Goal: Task Accomplishment & Management: Use online tool/utility

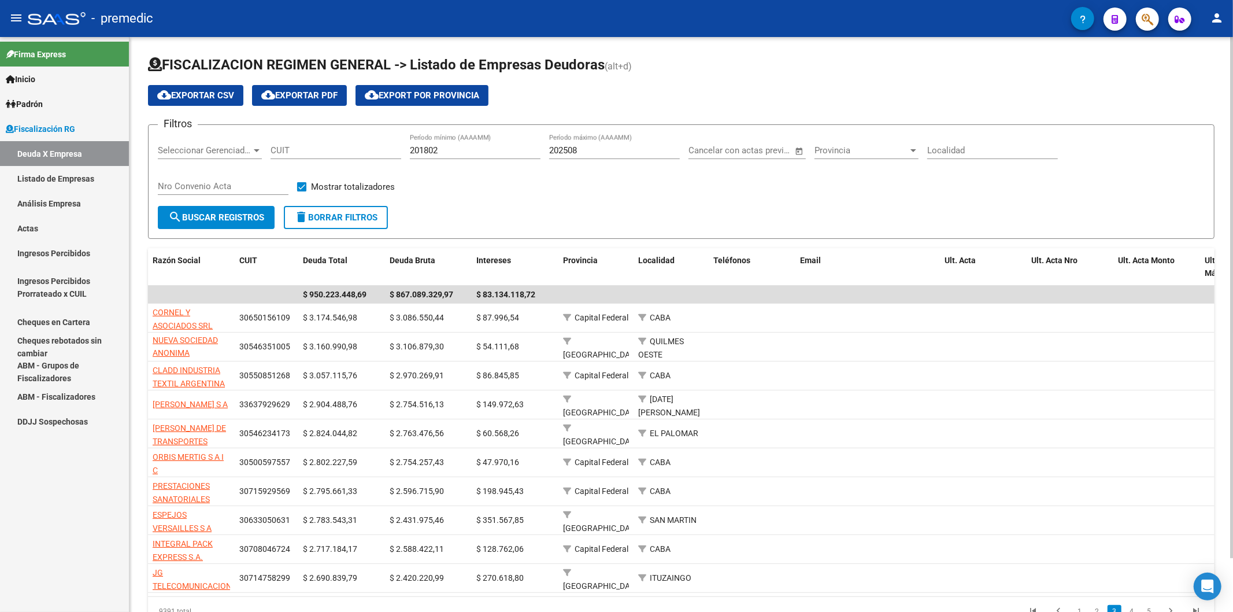
click at [240, 210] on button "search Buscar Registros" at bounding box center [216, 217] width 117 height 23
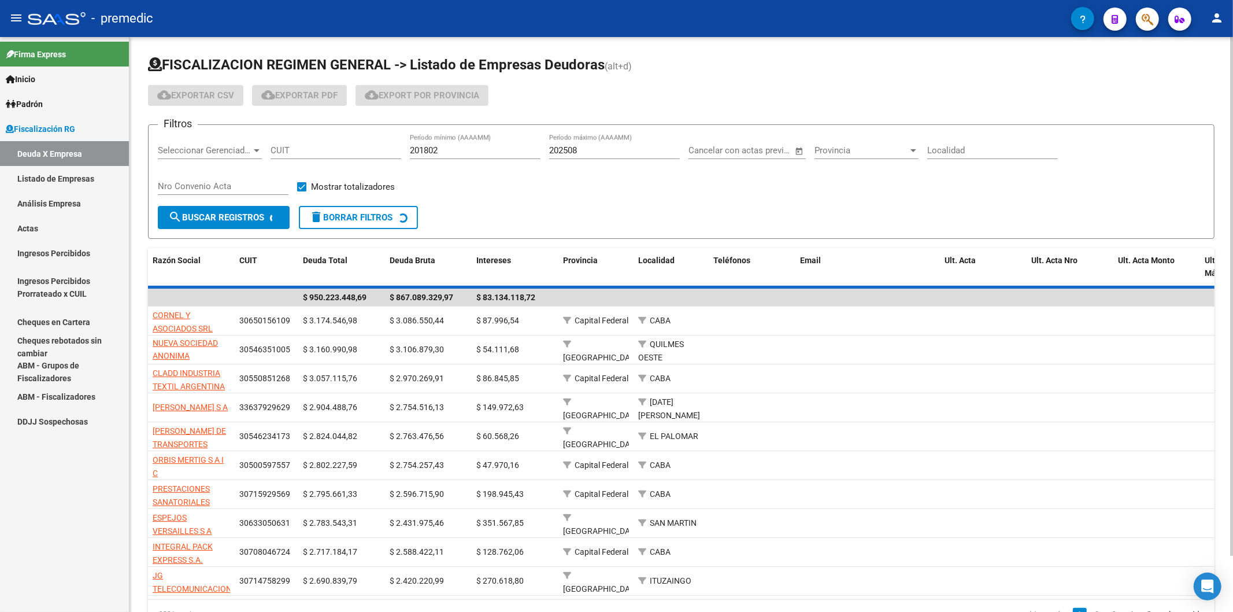
scroll to position [2, 0]
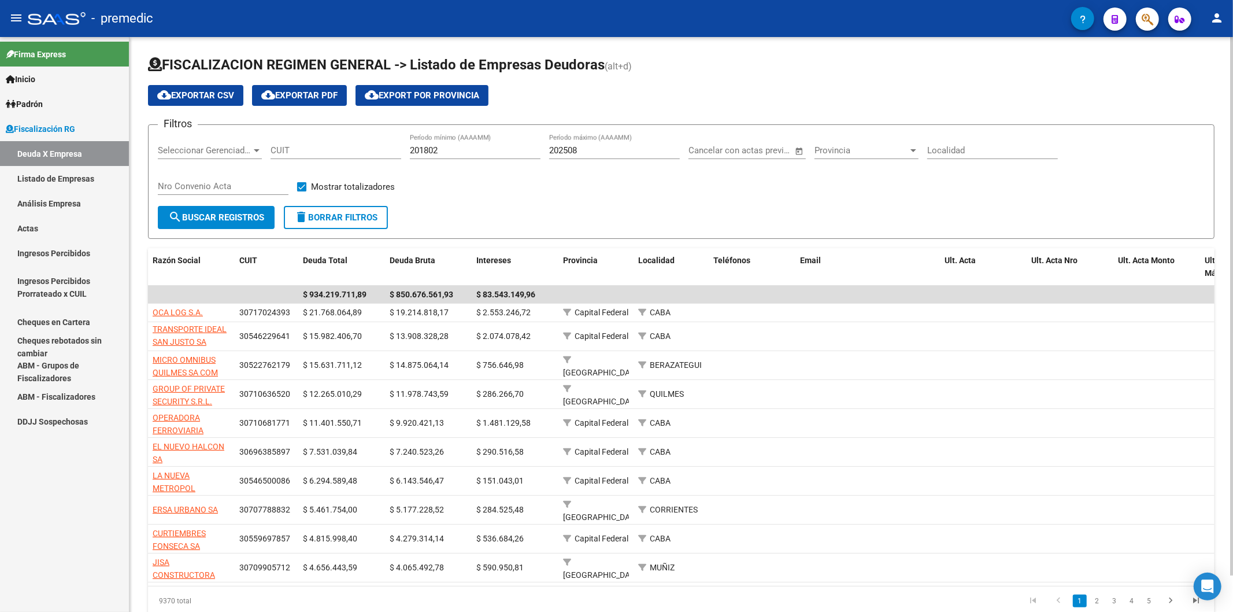
drag, startPoint x: 486, startPoint y: 195, endPoint x: 489, endPoint y: 189, distance: 7.0
click at [489, 192] on div "Filtros Seleccionar Gerenciador Seleccionar Gerenciador CUIT 201802 Período mín…" at bounding box center [681, 170] width 1047 height 72
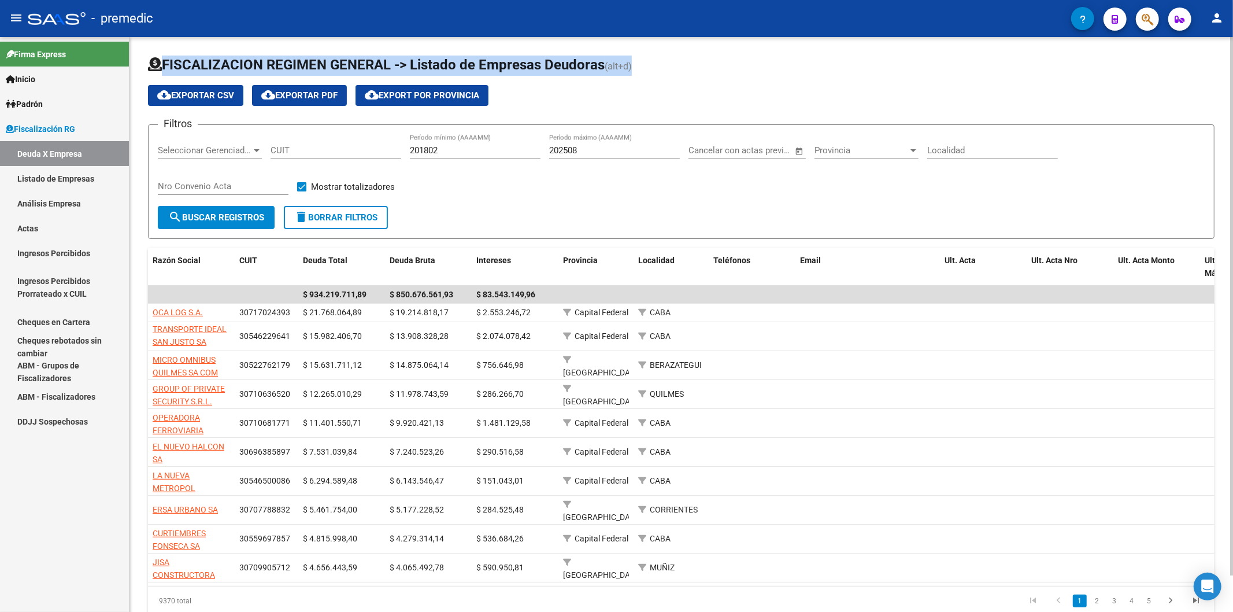
drag, startPoint x: 152, startPoint y: 52, endPoint x: 640, endPoint y: 57, distance: 488.0
click at [640, 57] on div "FISCALIZACION REGIMEN GENERAL -> Listado de Empresas Deudoras (alt+d) cloud_dow…" at bounding box center [681, 344] width 1104 height 615
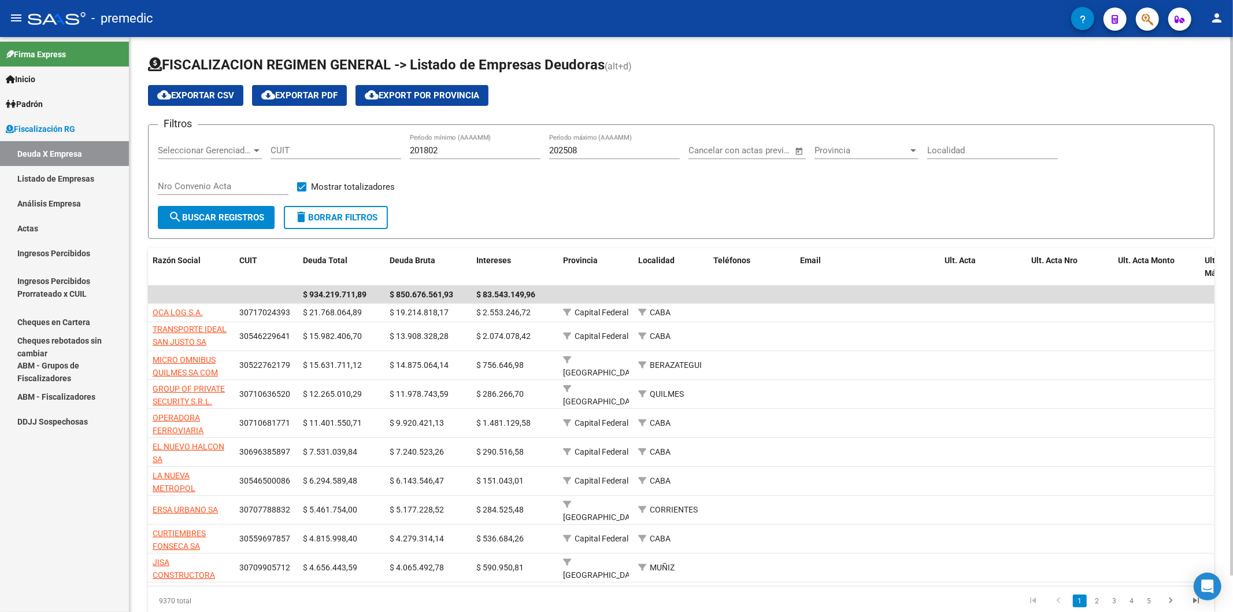
click at [664, 93] on div "cloud_download Exportar CSV cloud_download Exportar PDF cloud_download Export p…" at bounding box center [681, 95] width 1067 height 21
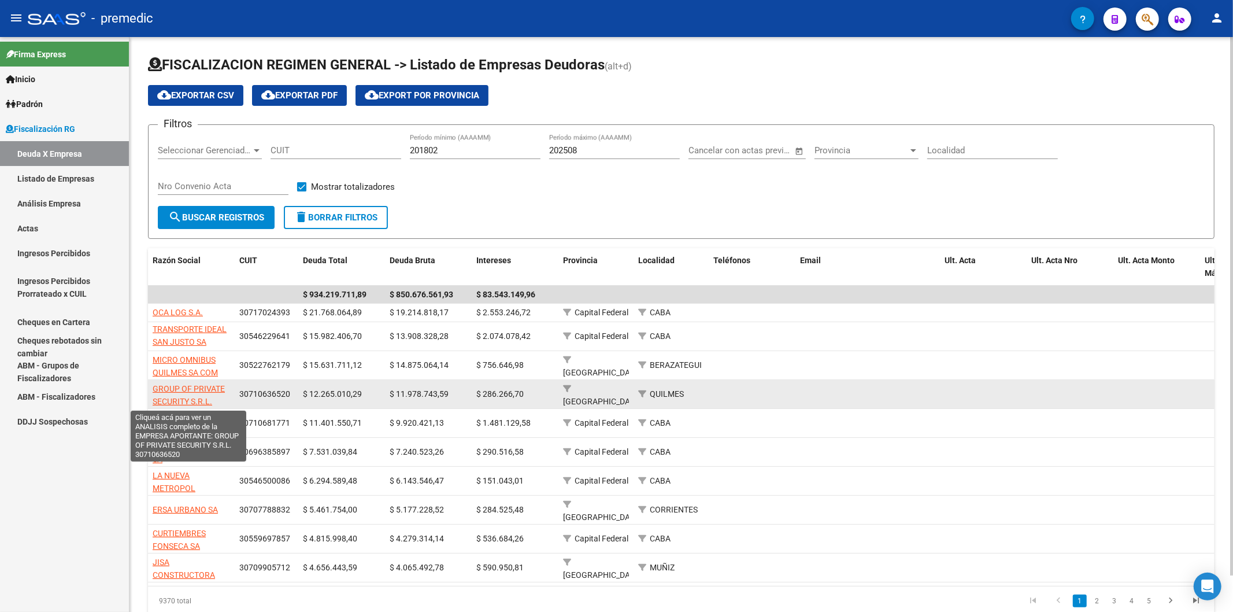
click at [207, 390] on span "GROUP OF PRIVATE SECURITY S.R.L." at bounding box center [189, 395] width 72 height 23
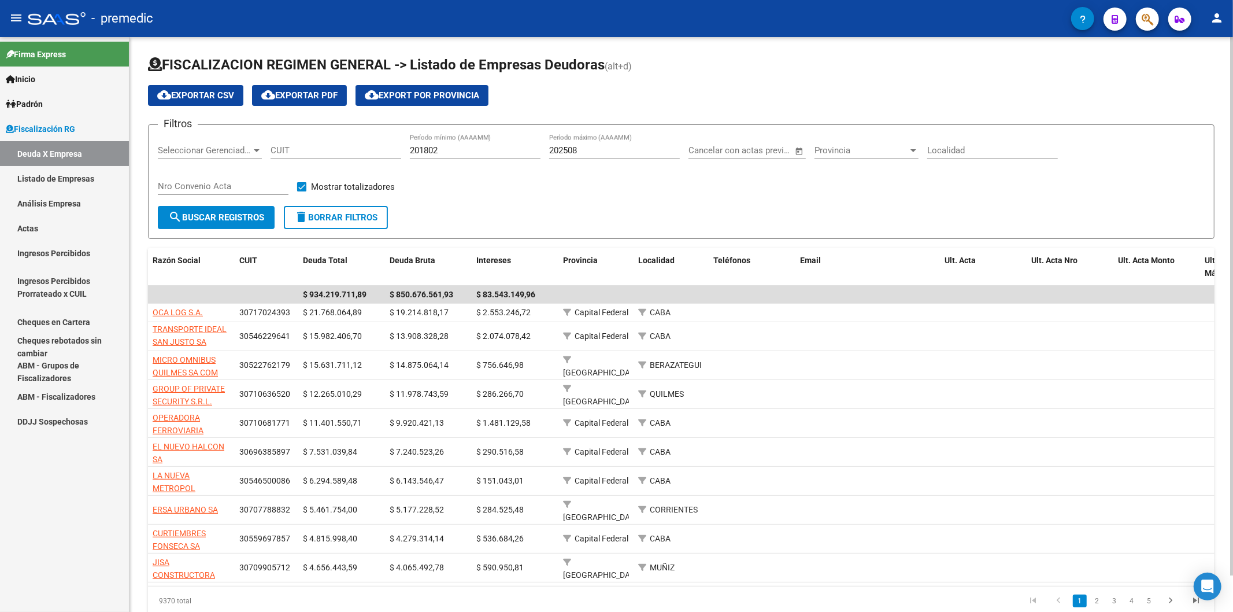
click at [585, 177] on div "Filtros Seleccionar Gerenciador Seleccionar Gerenciador CUIT 201802 Período mín…" at bounding box center [681, 170] width 1047 height 72
click at [484, 216] on form "Filtros Seleccionar Gerenciador Seleccionar Gerenciador CUIT 201802 Período mín…" at bounding box center [681, 181] width 1067 height 114
click at [466, 216] on form "Filtros Seleccionar Gerenciador Seleccionar Gerenciador CUIT 201802 Período mín…" at bounding box center [681, 181] width 1067 height 114
click at [587, 95] on div "cloud_download Exportar CSV cloud_download Exportar PDF cloud_download Export p…" at bounding box center [681, 95] width 1067 height 21
click at [464, 185] on div "Filtros Seleccionar Gerenciador Seleccionar Gerenciador CUIT 201802 Período mín…" at bounding box center [681, 170] width 1047 height 72
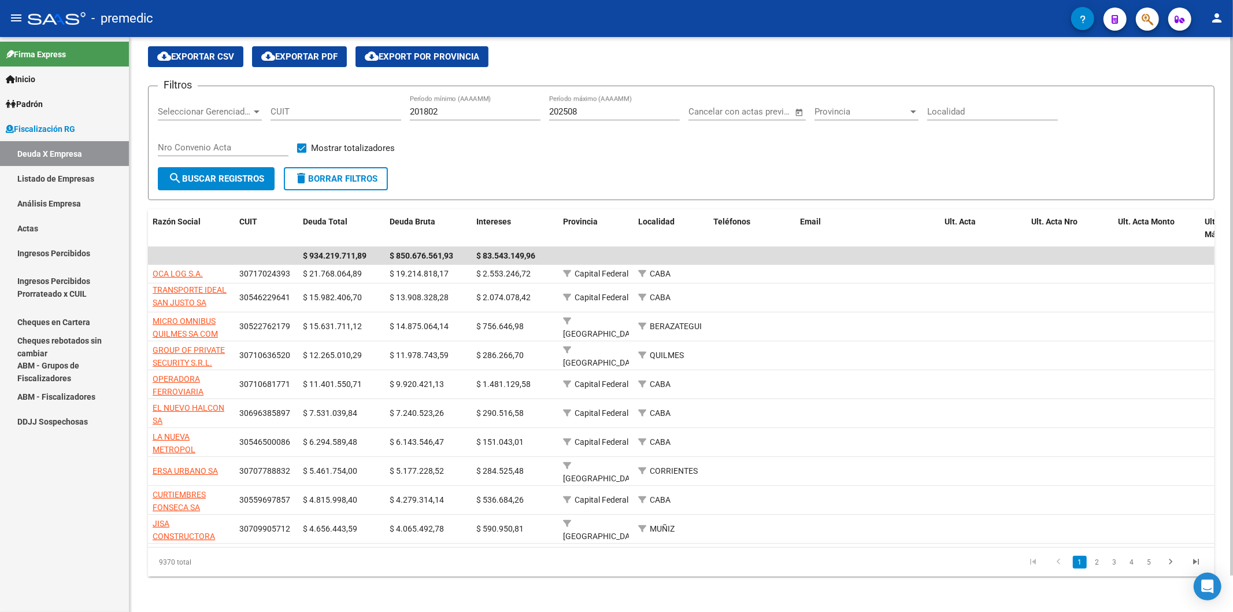
drag, startPoint x: 598, startPoint y: 188, endPoint x: 586, endPoint y: 185, distance: 13.0
click at [598, 188] on form "Filtros Seleccionar Gerenciador Seleccionar Gerenciador CUIT 201802 Período mín…" at bounding box center [681, 143] width 1067 height 114
drag, startPoint x: 554, startPoint y: 175, endPoint x: 535, endPoint y: 178, distance: 19.3
click at [552, 175] on form "Filtros Seleccionar Gerenciador Seleccionar Gerenciador CUIT 201802 Período mín…" at bounding box center [681, 143] width 1067 height 114
click at [519, 140] on div "Filtros Seleccionar Gerenciador Seleccionar Gerenciador CUIT 201802 Período mín…" at bounding box center [681, 131] width 1047 height 72
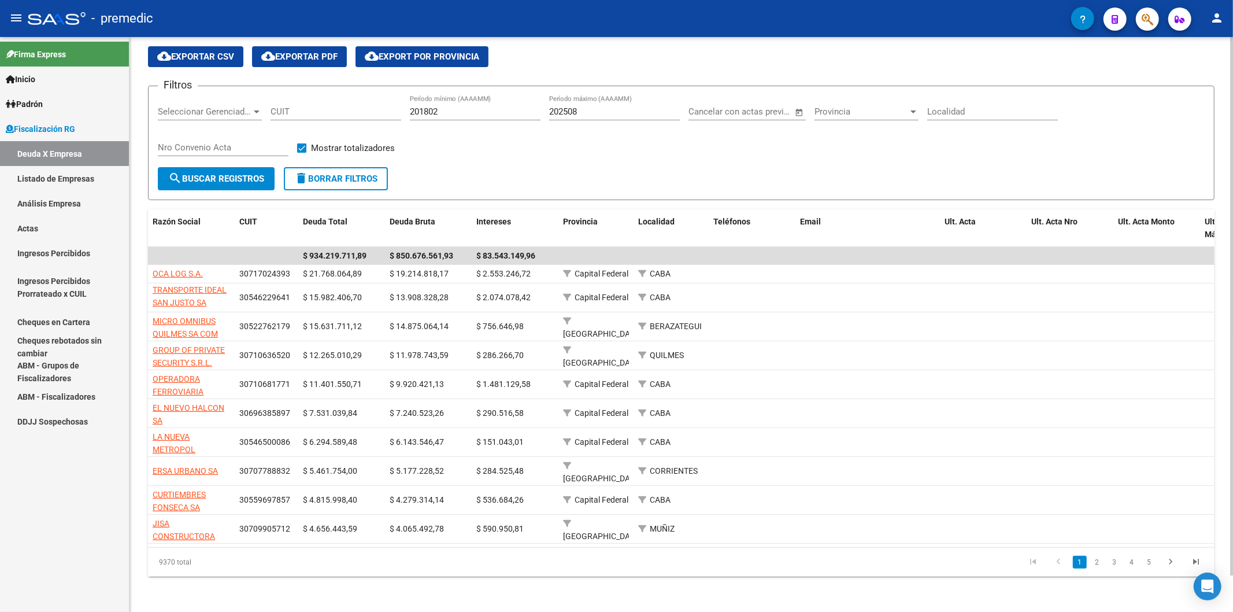
click at [447, 153] on div "Filtros Seleccionar Gerenciador Seleccionar Gerenciador CUIT 201802 Período mín…" at bounding box center [681, 131] width 1047 height 72
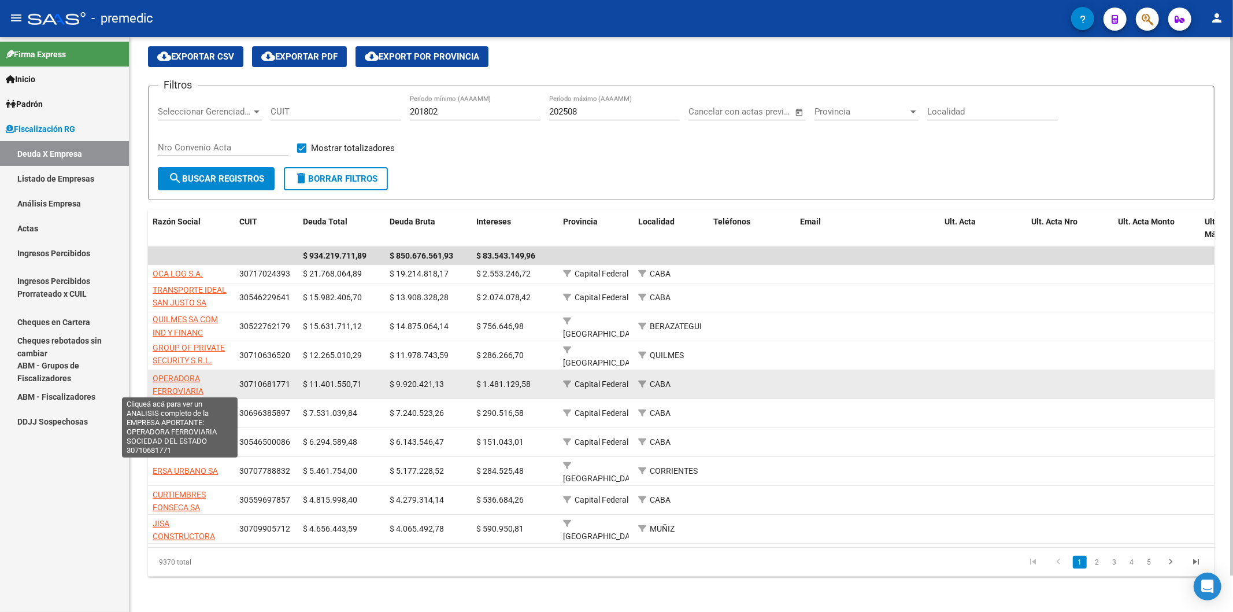
scroll to position [0, 0]
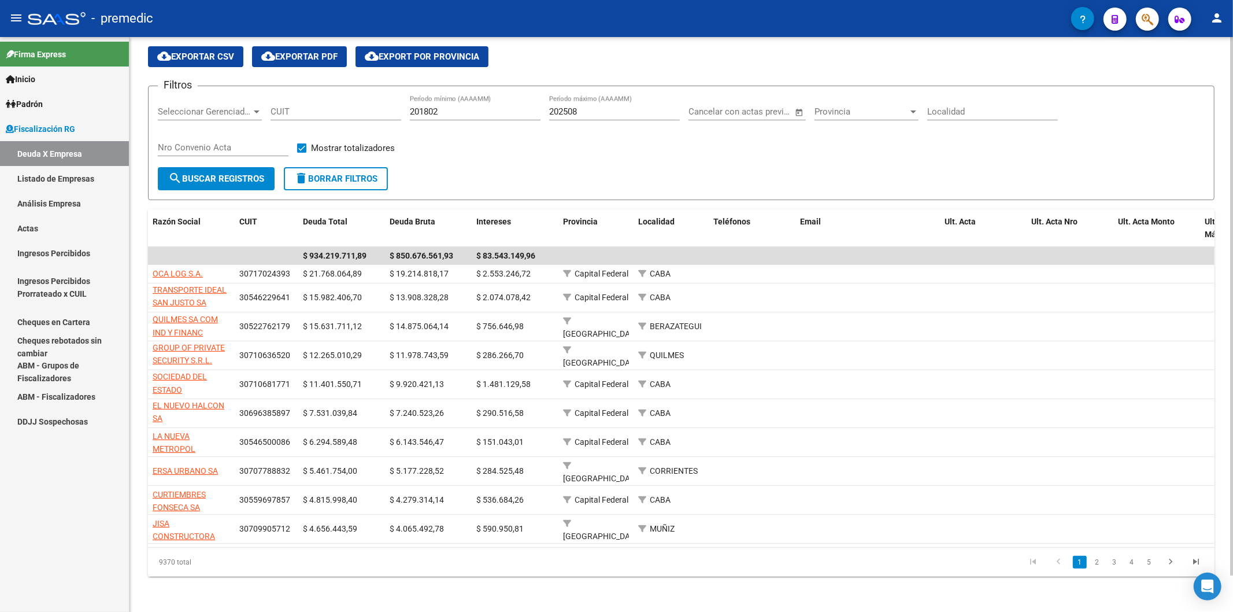
drag, startPoint x: 546, startPoint y: 154, endPoint x: 548, endPoint y: 135, distance: 19.7
click at [556, 147] on div "Filtros Seleccionar Gerenciador Seleccionar Gerenciador CUIT 201802 Período mín…" at bounding box center [681, 131] width 1047 height 72
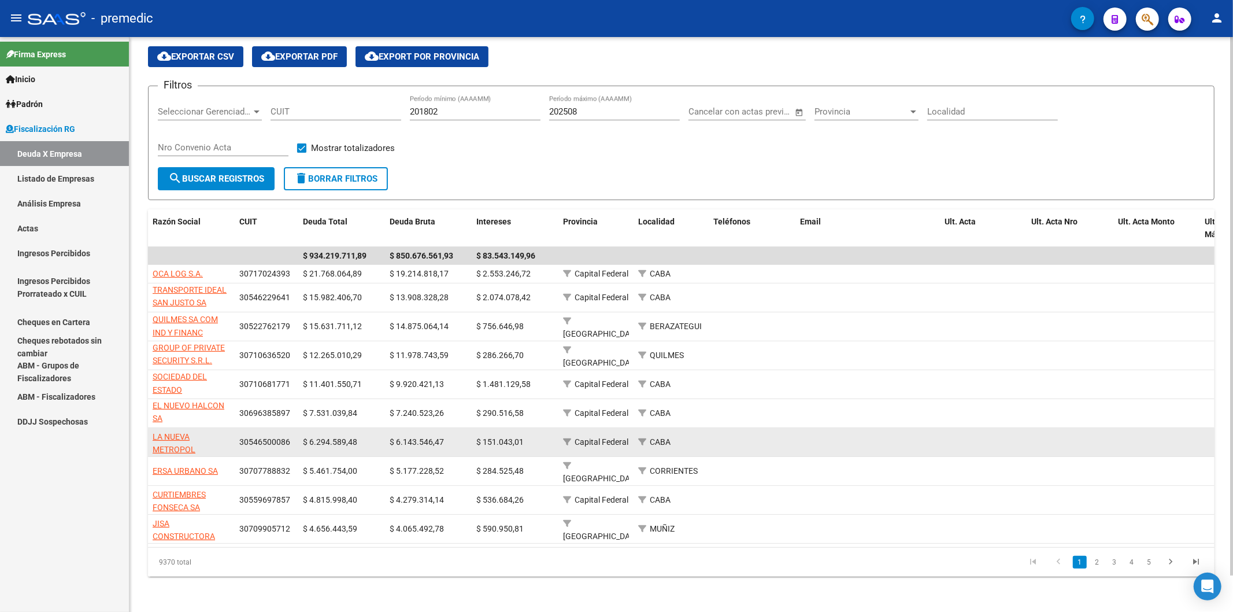
click at [166, 441] on app-link-go-to "LA NUEVA METROPOL SOCIEDAD ANONIMA DE TRANSPORTE AUTOMOTOR COMERCIAL E [GEOGRAP…" at bounding box center [192, 476] width 78 height 92
drag, startPoint x: 166, startPoint y: 441, endPoint x: 161, endPoint y: 434, distance: 9.1
click at [161, 434] on span "LA NUEVA METROPOL SOCIEDAD ANONIMA DE TRANSPORTE AUTOMOTOR COMERCIAL E [GEOGRAP…" at bounding box center [192, 476] width 78 height 88
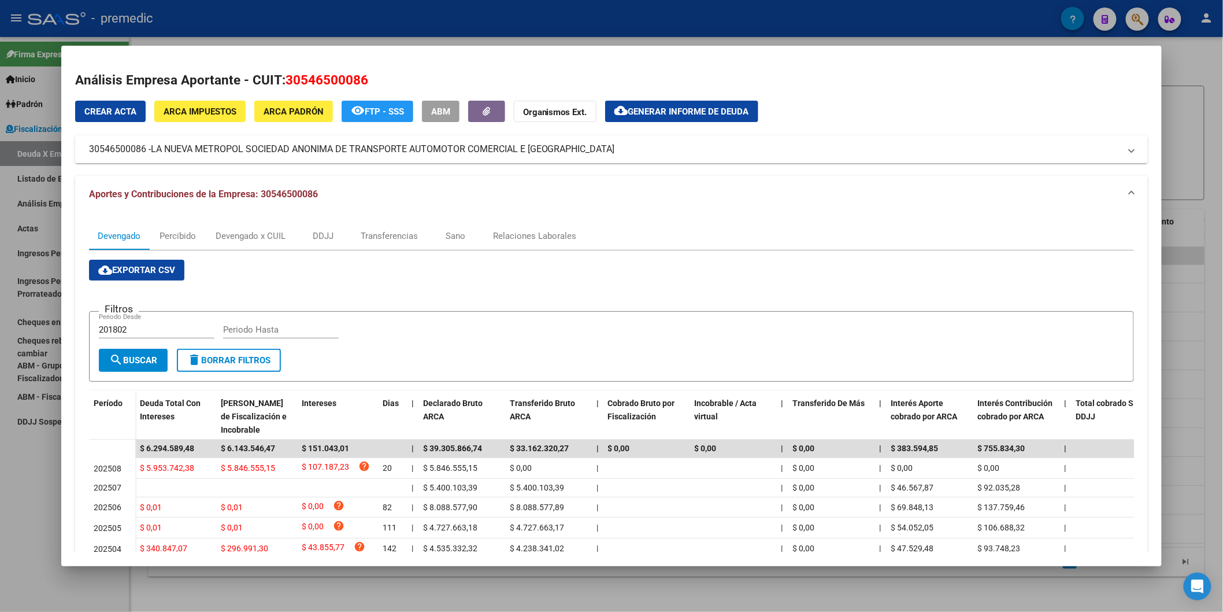
drag, startPoint x: 148, startPoint y: 151, endPoint x: 336, endPoint y: 146, distance: 188.0
click at [336, 146] on span "LA NUEVA METROPOL SOCIEDAD ANONIMA DE TRANSPORTE AUTOMOTOR COMERCIAL E [GEOGRAP…" at bounding box center [383, 149] width 464 height 14
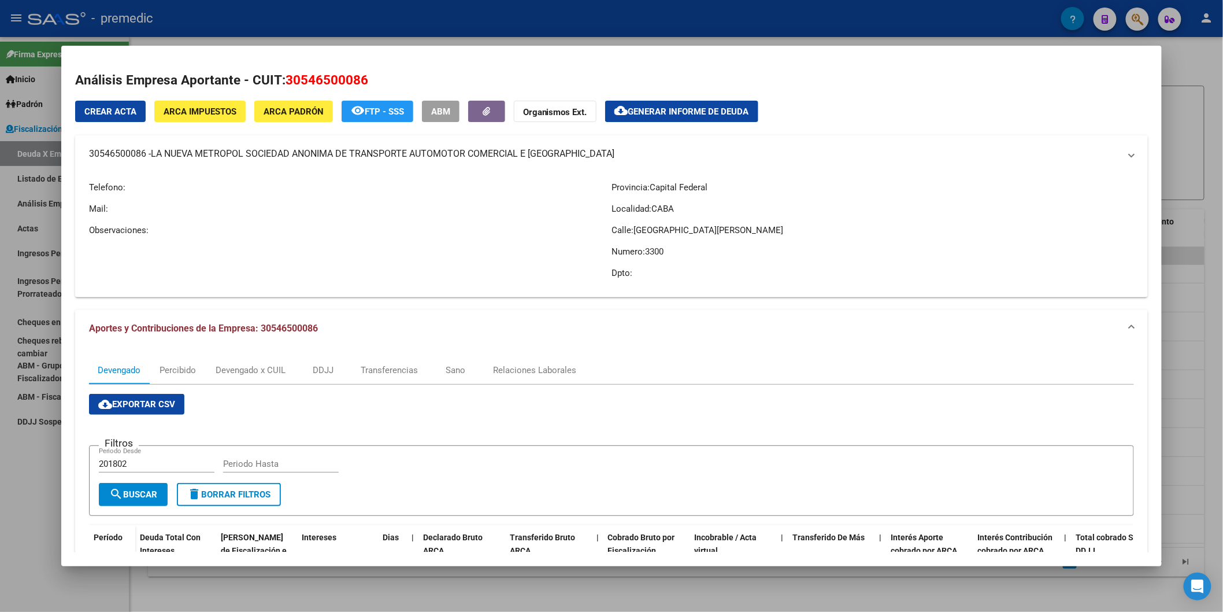
copy span "LA NUEVA METROPOL SOCIEDAD ANONIMA"
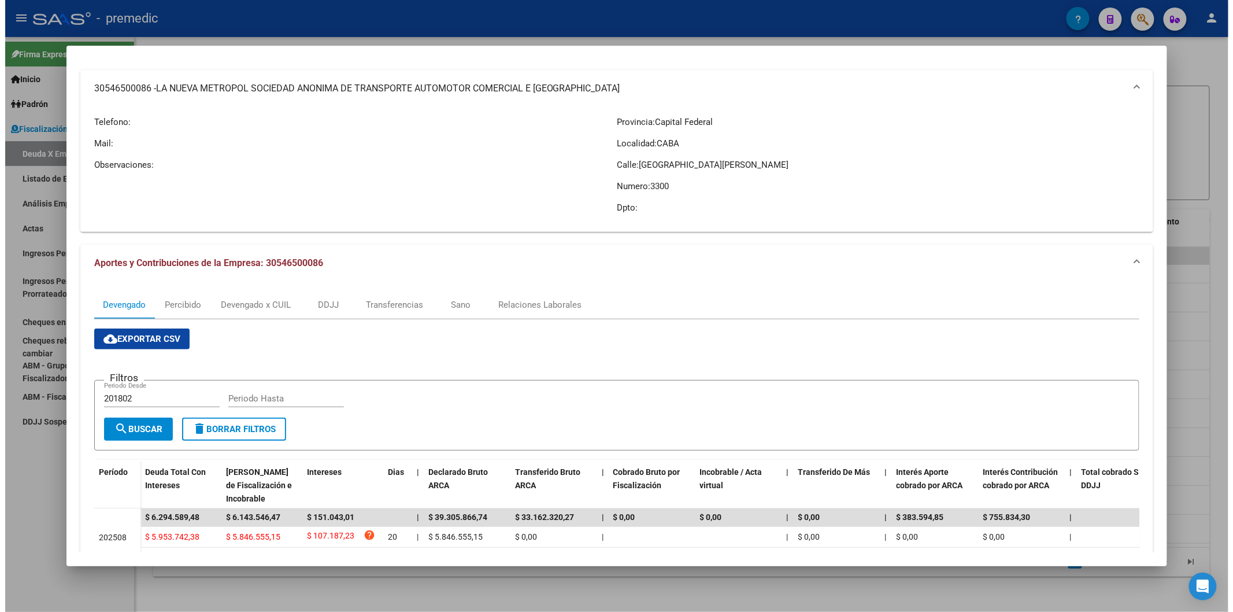
scroll to position [139, 0]
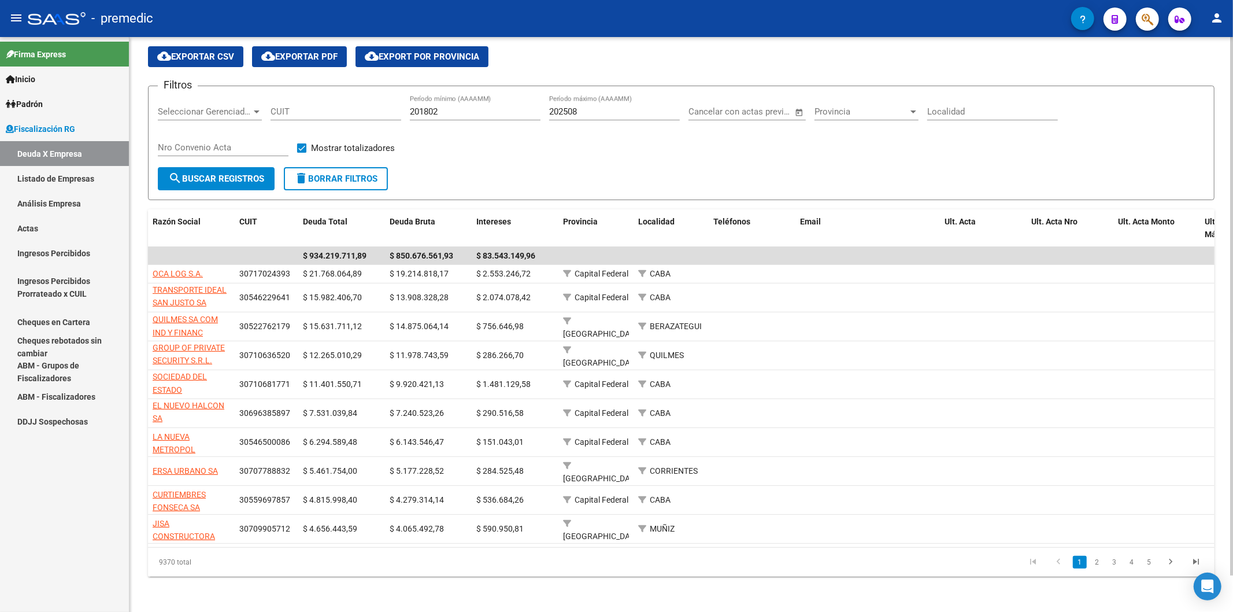
drag, startPoint x: 790, startPoint y: 178, endPoint x: 765, endPoint y: 168, distance: 26.4
click at [786, 174] on form "Filtros Seleccionar Gerenciador Seleccionar Gerenciador CUIT 201802 Período mín…" at bounding box center [681, 143] width 1067 height 114
click at [513, 157] on div "Filtros Seleccionar Gerenciador Seleccionar Gerenciador CUIT 201802 Período mín…" at bounding box center [681, 131] width 1047 height 72
click at [1102, 557] on link "2" at bounding box center [1097, 562] width 14 height 13
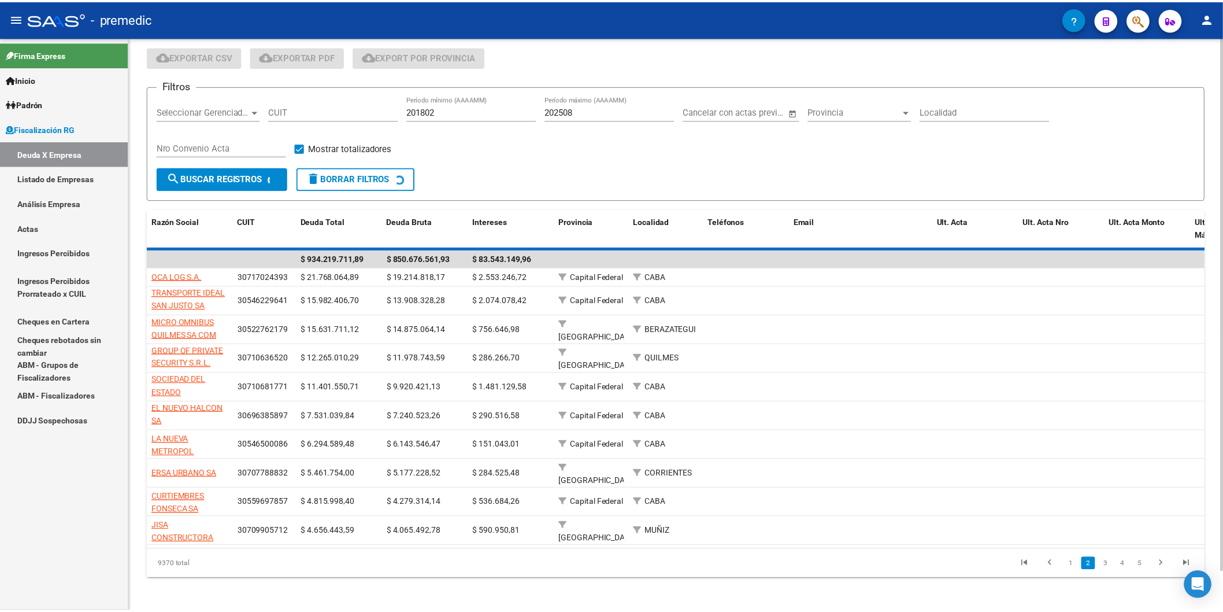
scroll to position [29, 0]
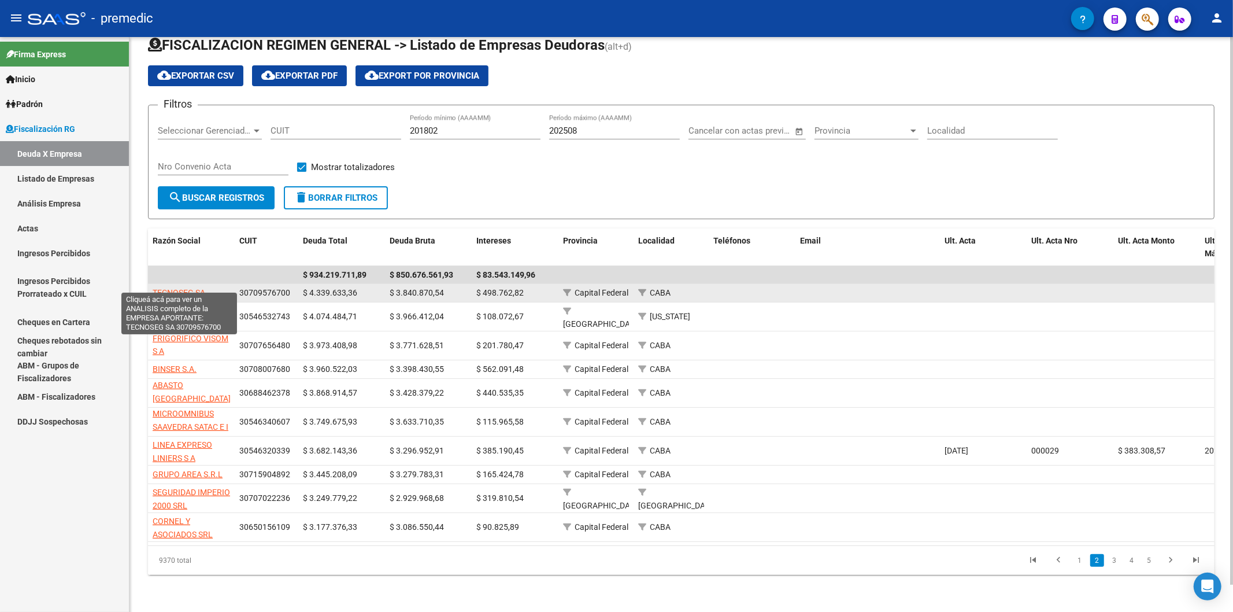
click at [193, 288] on span "TECNOSEG SA" at bounding box center [179, 292] width 53 height 9
type textarea "30709576700"
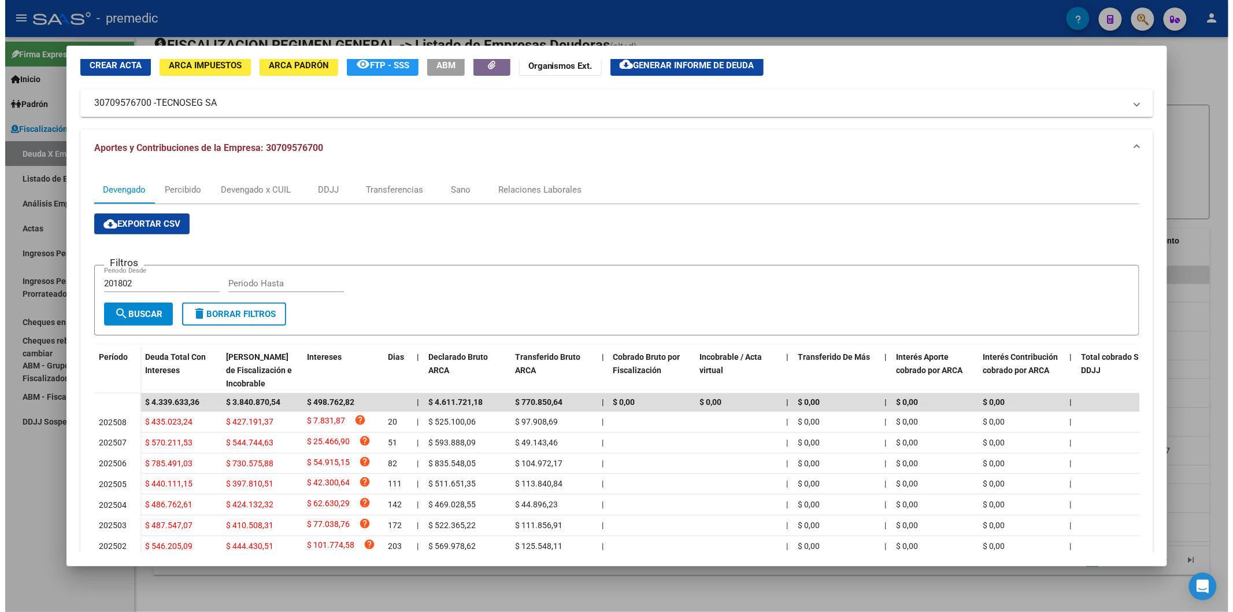
scroll to position [0, 0]
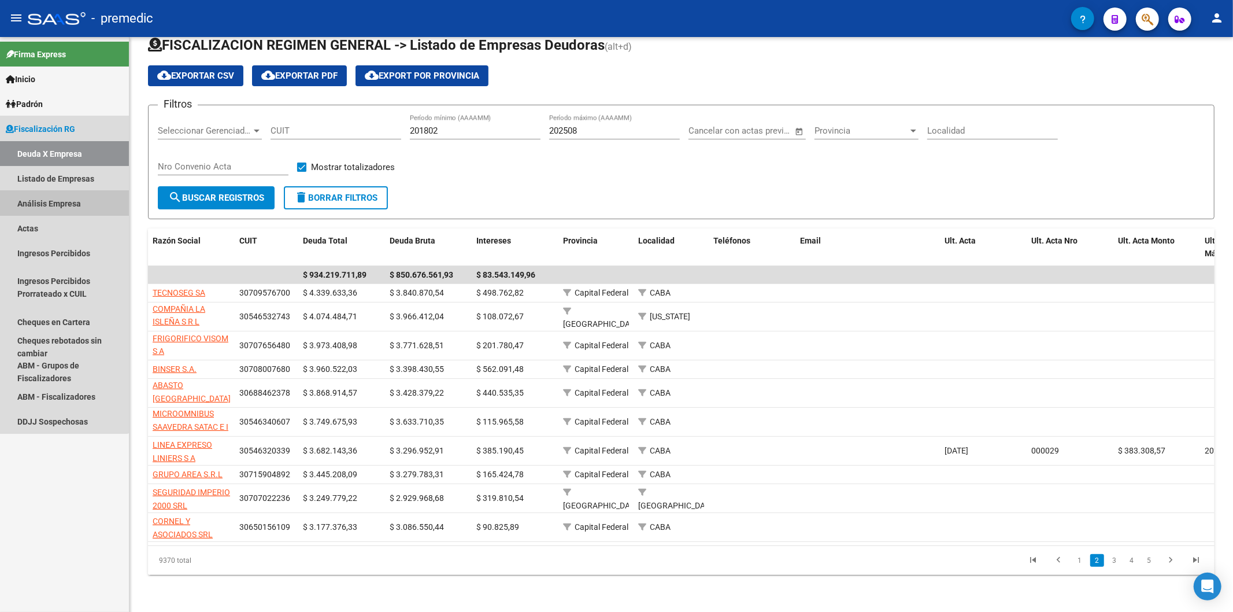
click at [50, 193] on link "Análisis Empresa" at bounding box center [64, 203] width 129 height 25
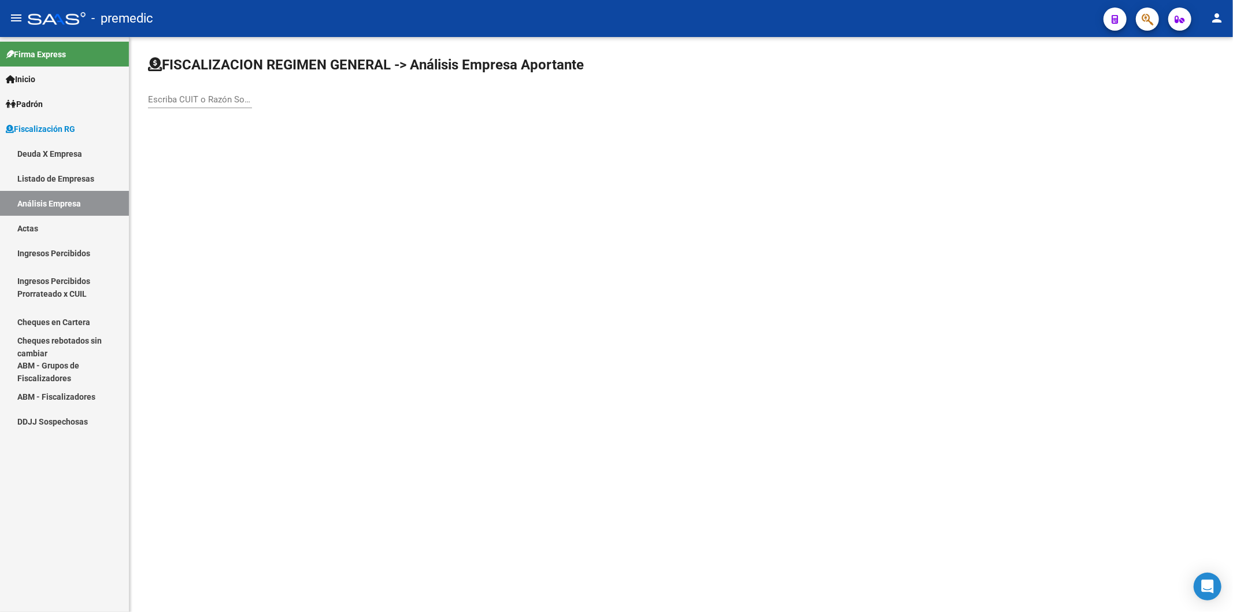
click at [172, 99] on input "Escriba CUIT o Razón Social para buscar" at bounding box center [200, 99] width 104 height 10
type input "linea exp"
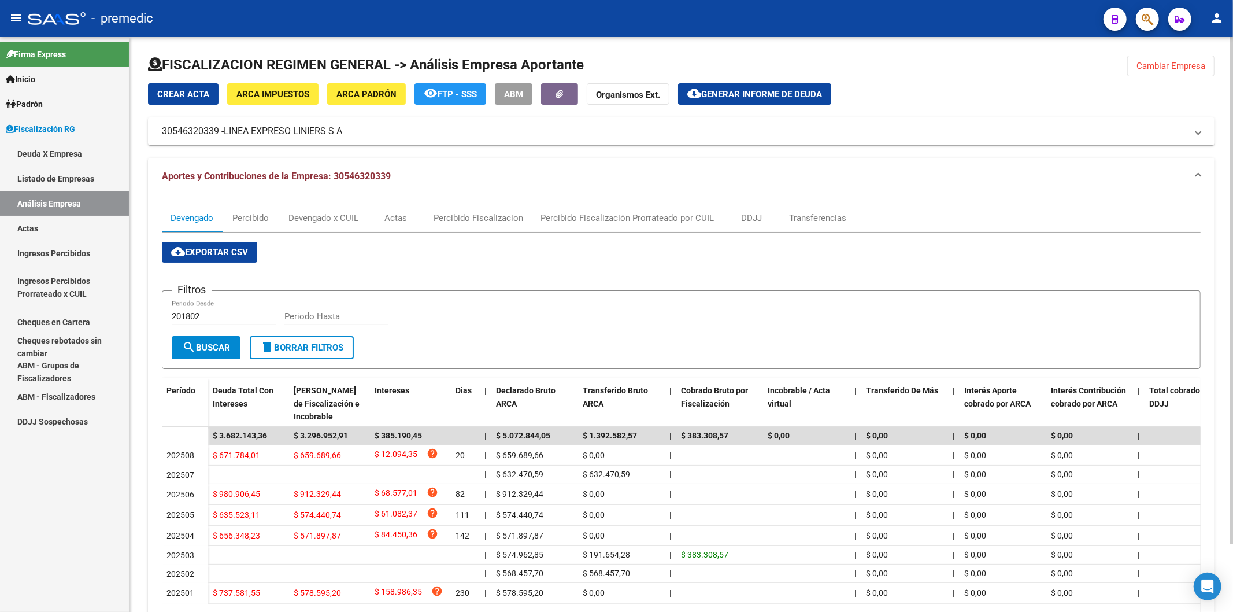
click at [728, 88] on span "cloud_download Generar informe de deuda" at bounding box center [754, 93] width 135 height 10
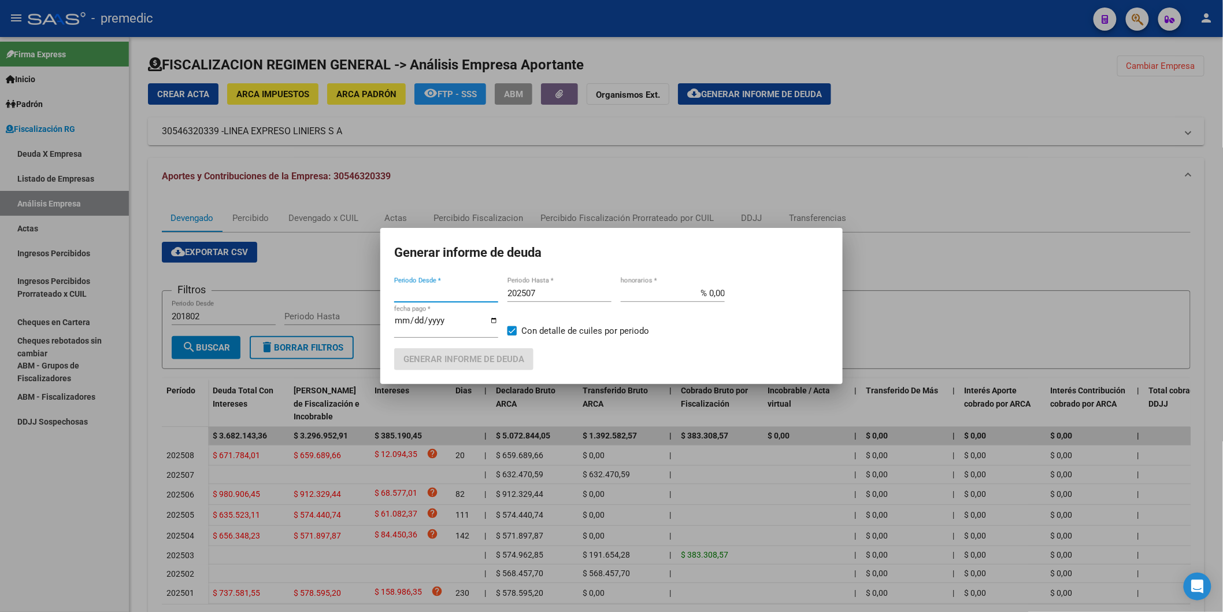
type input "202504"
click at [401, 320] on input "[DATE]" at bounding box center [446, 325] width 104 height 18
click at [403, 321] on input "[DATE]" at bounding box center [446, 325] width 104 height 18
type input "[DATE]"
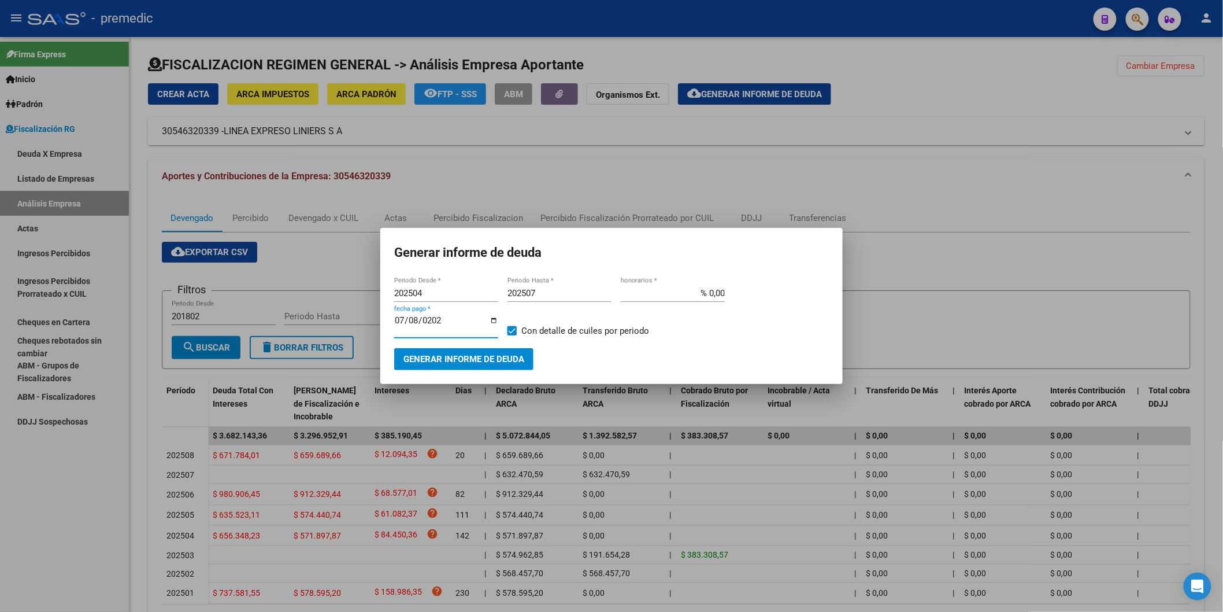
click at [430, 299] on div "202504 Periodo Desde *" at bounding box center [446, 292] width 104 height 17
type input "202501"
type input "202506"
click at [438, 360] on span "Generar informe de deuda" at bounding box center [464, 359] width 121 height 10
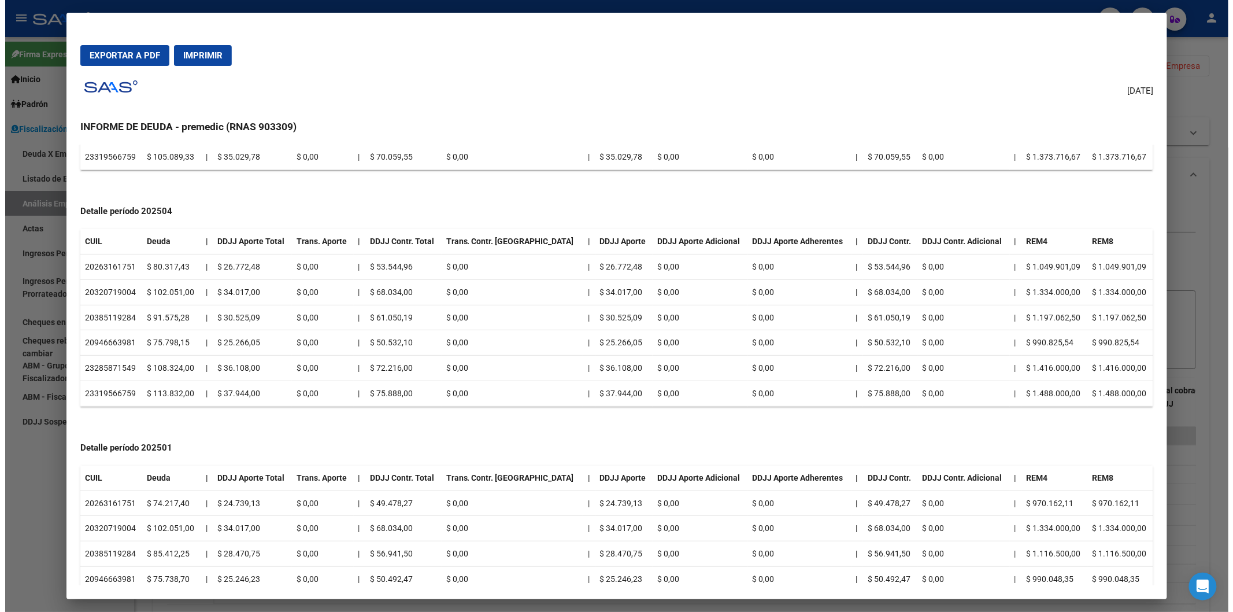
scroll to position [839, 0]
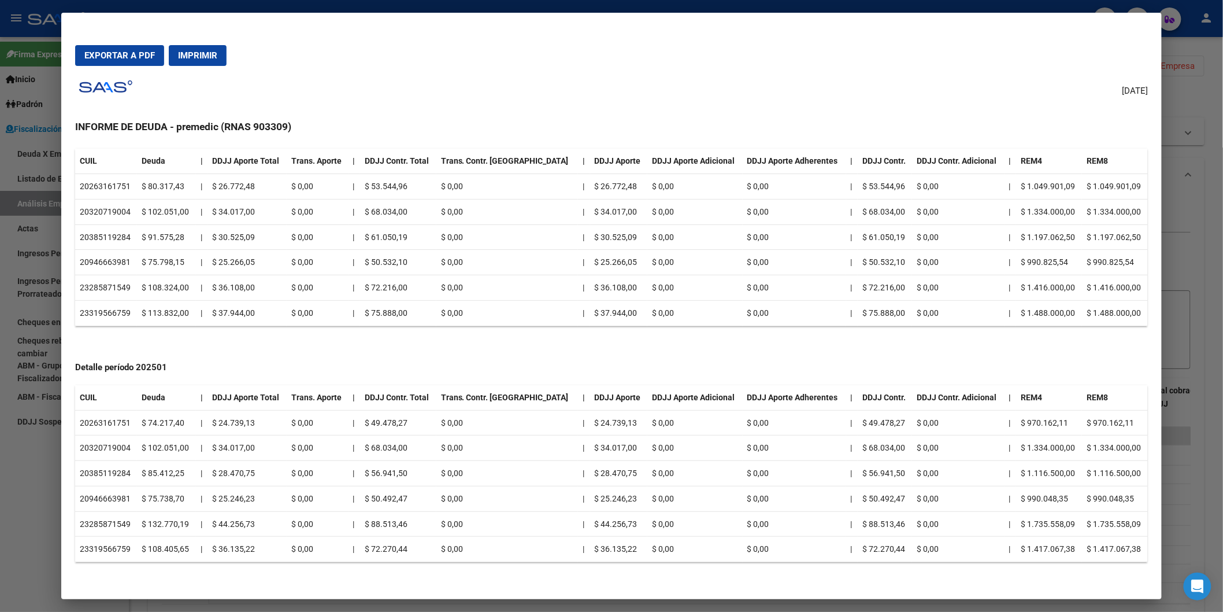
click at [480, 130] on h3 "INFORME DE DEUDA - premedic (RNAS 903309)" at bounding box center [611, 126] width 1073 height 15
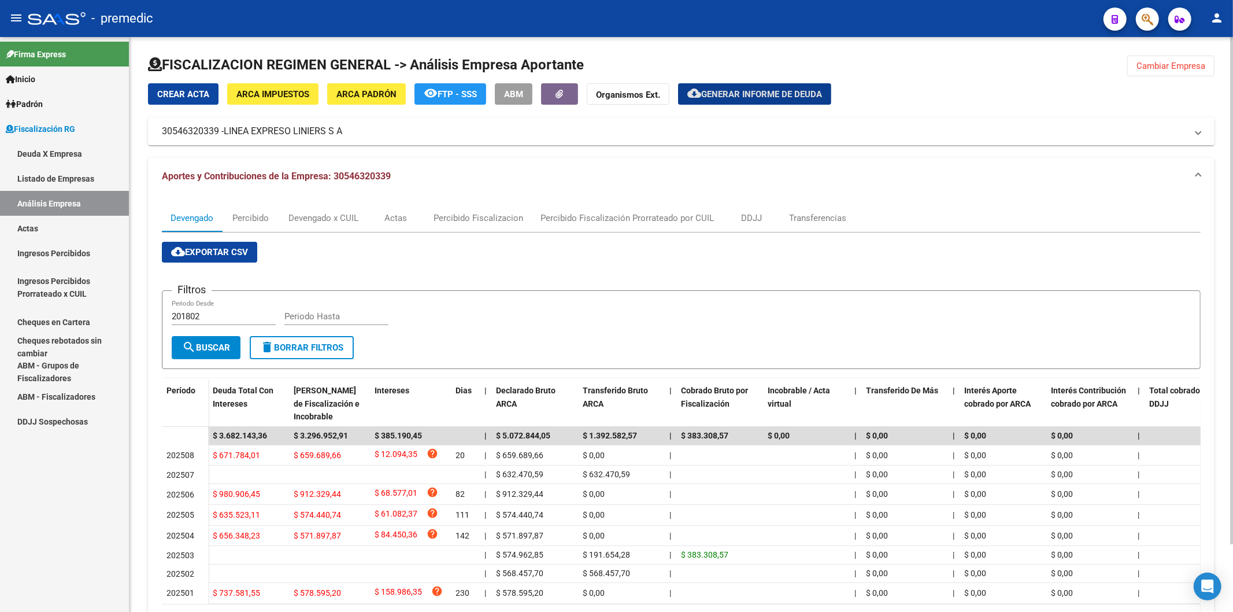
click at [869, 247] on div "cloud_download Exportar CSV Filtros 201802 Periodo Desde Periodo Hasta search B…" at bounding box center [681, 437] width 1039 height 391
drag, startPoint x: 682, startPoint y: 180, endPoint x: 675, endPoint y: 179, distance: 7.5
click at [680, 179] on mat-panel-title "Aportes y Contribuciones de la Empresa: 30546320339" at bounding box center [674, 176] width 1025 height 13
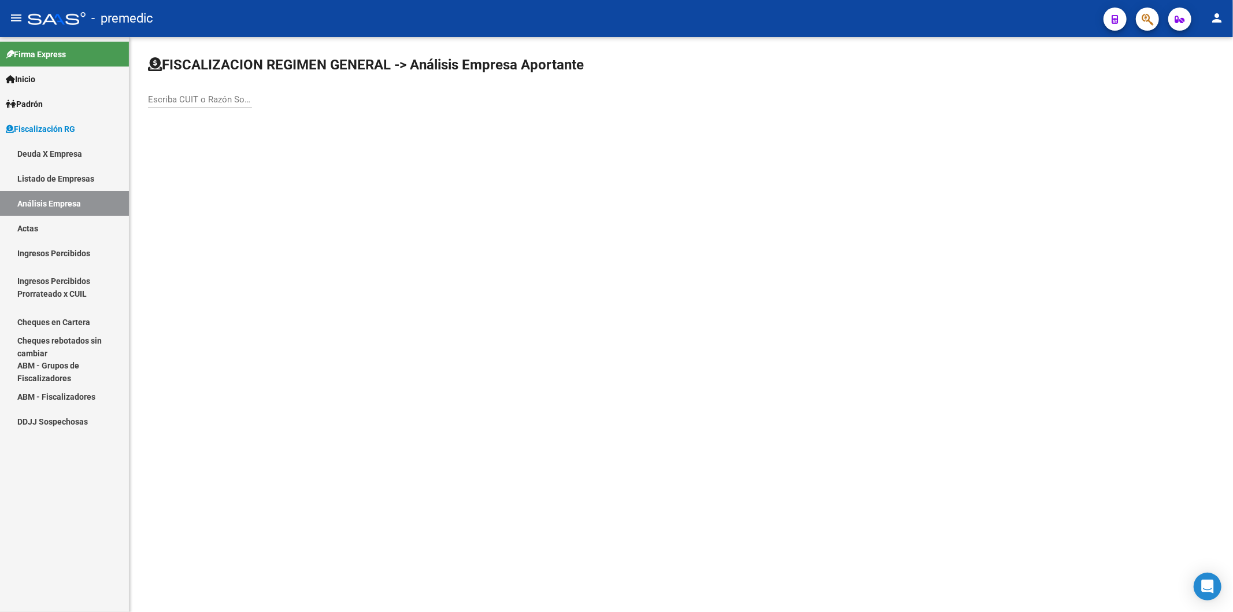
click at [177, 100] on input "Escriba CUIT o Razón Social para buscar" at bounding box center [200, 99] width 104 height 10
